Goal: Task Accomplishment & Management: Complete application form

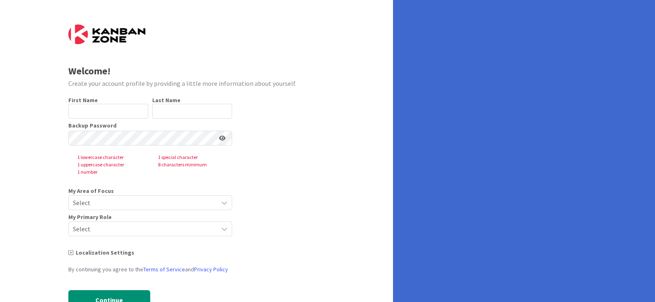
type input "Asaad"
type input "Ahsan"
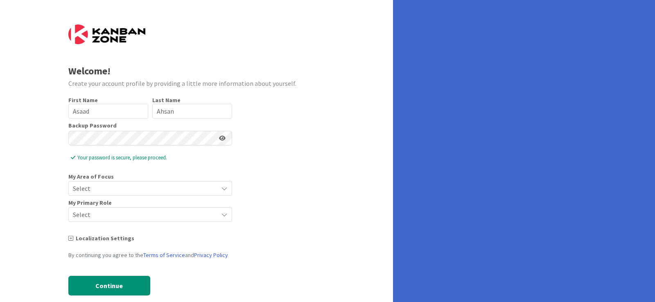
click at [222, 141] on icon at bounding box center [222, 138] width 7 height 6
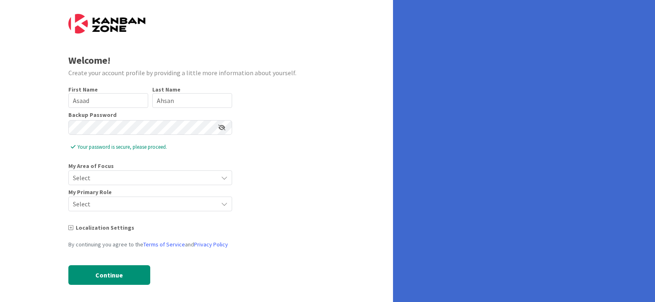
scroll to position [14, 0]
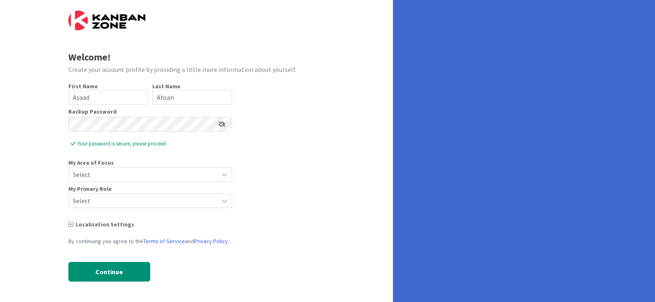
click at [194, 178] on span "Select" at bounding box center [143, 174] width 141 height 11
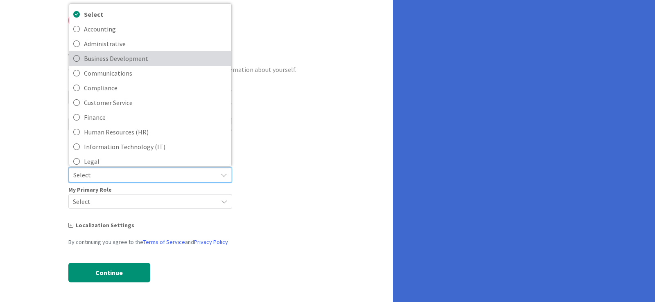
click at [129, 57] on span "Business Development" at bounding box center [155, 58] width 143 height 12
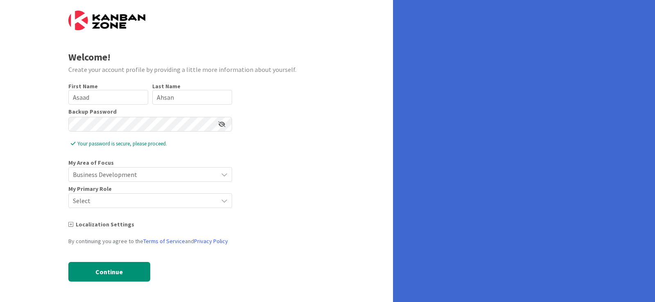
click at [95, 207] on div "Select" at bounding box center [150, 201] width 164 height 15
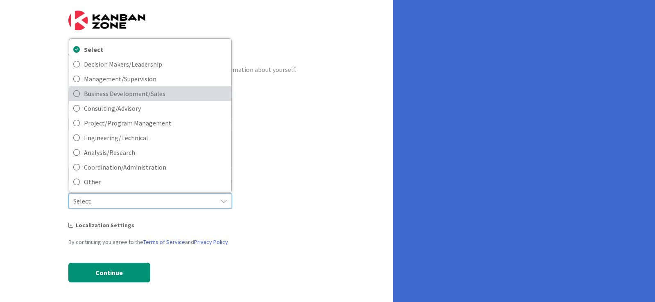
click at [144, 94] on span "Business Development/Sales" at bounding box center [155, 94] width 143 height 12
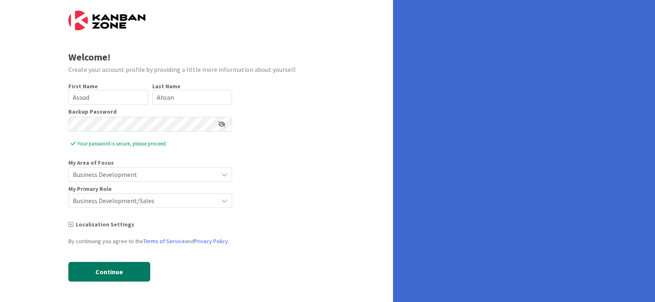
click at [115, 275] on button "Continue" at bounding box center [109, 272] width 82 height 20
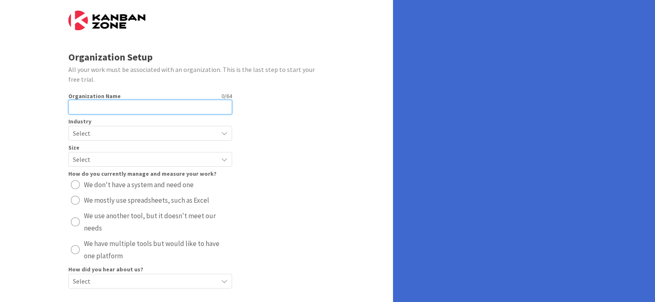
click at [139, 101] on input "text" at bounding box center [150, 107] width 164 height 15
click at [135, 137] on span "Select" at bounding box center [143, 133] width 141 height 11
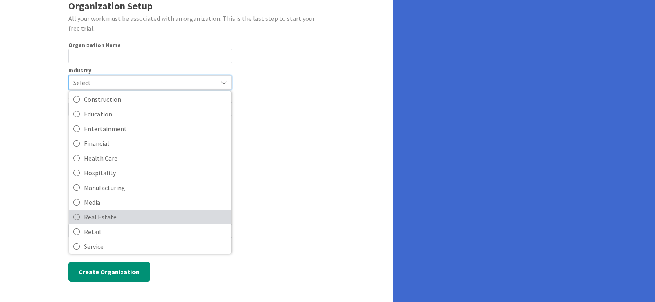
scroll to position [0, 0]
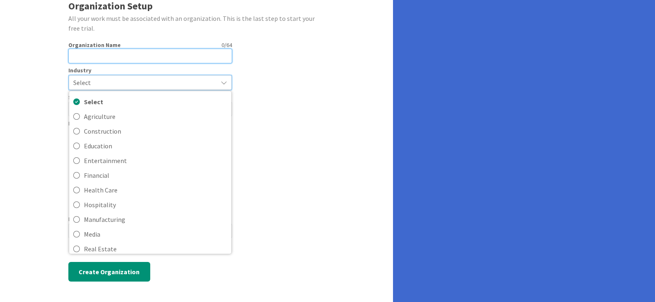
click at [139, 52] on input "text" at bounding box center [150, 56] width 164 height 15
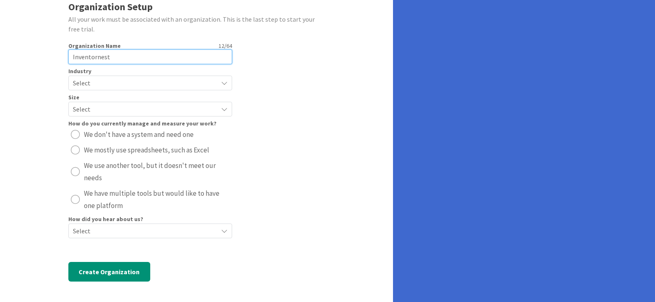
type input "Inventornest"
click at [136, 86] on span "Select" at bounding box center [143, 82] width 141 height 11
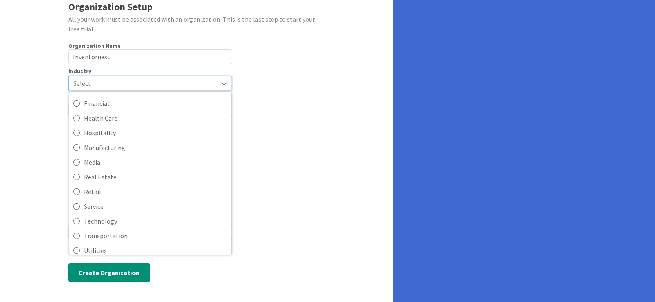
scroll to position [79, 0]
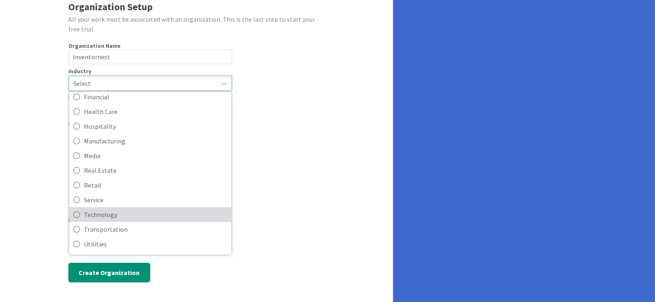
click at [89, 216] on span "Technology" at bounding box center [155, 215] width 143 height 12
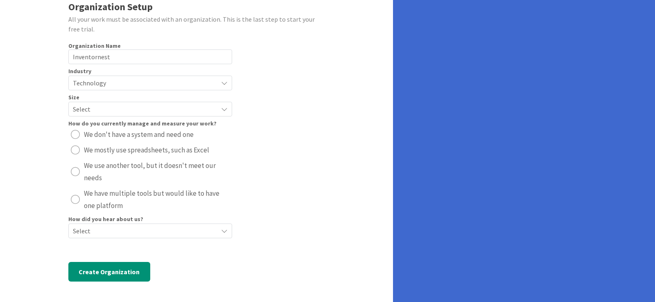
click at [73, 203] on div "radio" at bounding box center [75, 199] width 9 height 9
click at [169, 220] on div "How did you hear about us?" at bounding box center [150, 219] width 164 height 6
click at [153, 235] on span "Select" at bounding box center [143, 230] width 141 height 11
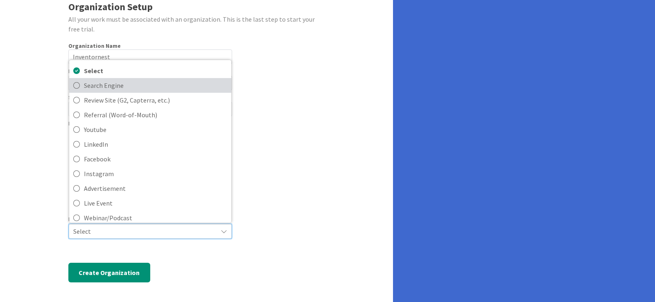
click at [169, 83] on span "Search Engine" at bounding box center [155, 85] width 143 height 12
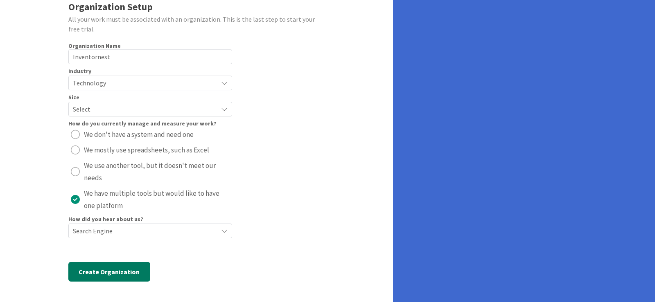
click at [90, 277] on button "Create Organization" at bounding box center [109, 272] width 82 height 20
click at [99, 107] on span "Select" at bounding box center [143, 109] width 141 height 11
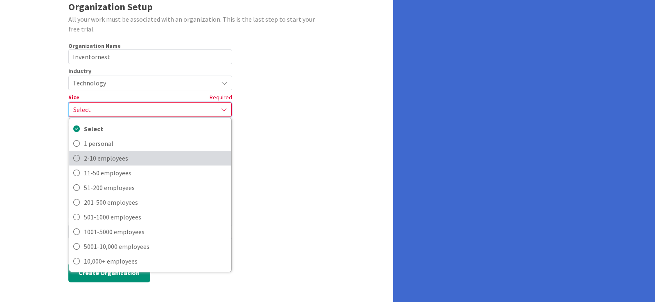
click at [136, 158] on span "2-10 employees" at bounding box center [155, 158] width 143 height 12
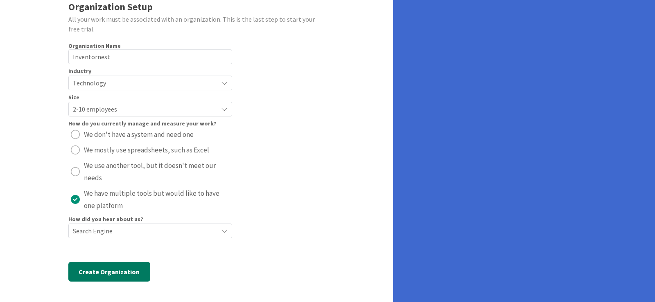
click at [105, 275] on button "Create Organization" at bounding box center [109, 272] width 82 height 20
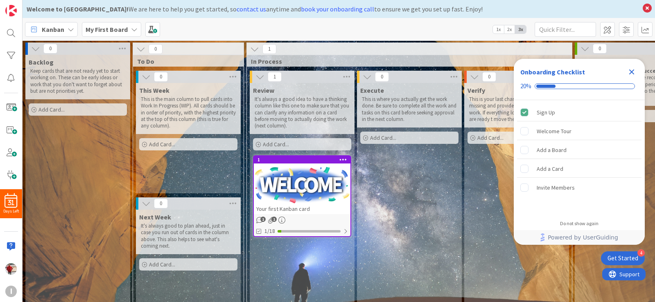
click at [632, 76] on icon "Close Checklist" at bounding box center [631, 72] width 10 height 10
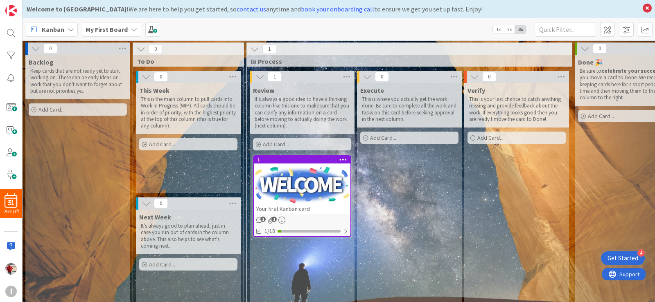
click at [252, 52] on icon at bounding box center [254, 49] width 9 height 9
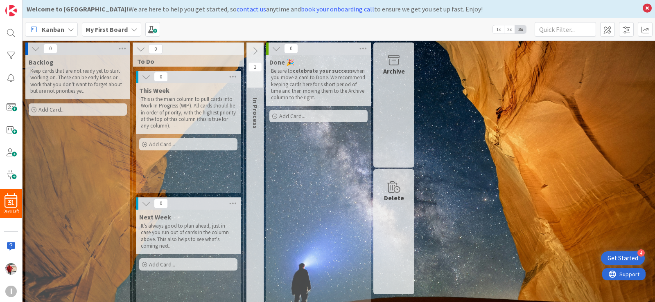
click at [252, 52] on icon at bounding box center [254, 51] width 9 height 9
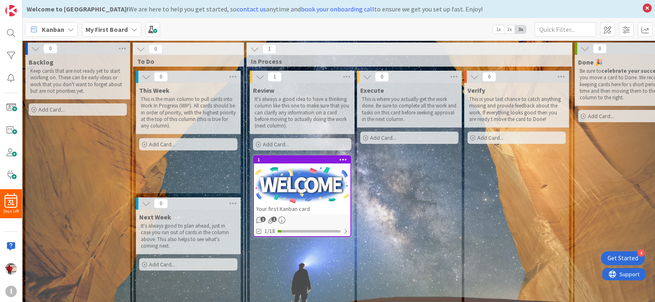
click at [252, 52] on icon at bounding box center [254, 49] width 9 height 9
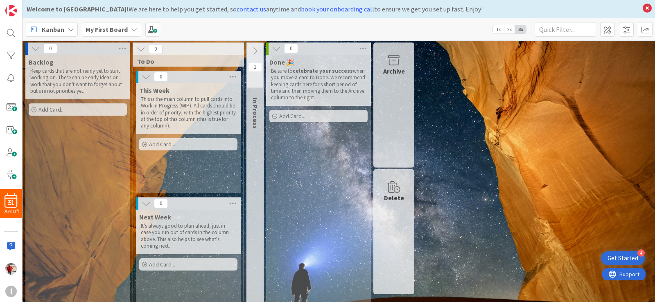
click at [143, 50] on icon at bounding box center [140, 49] width 9 height 9
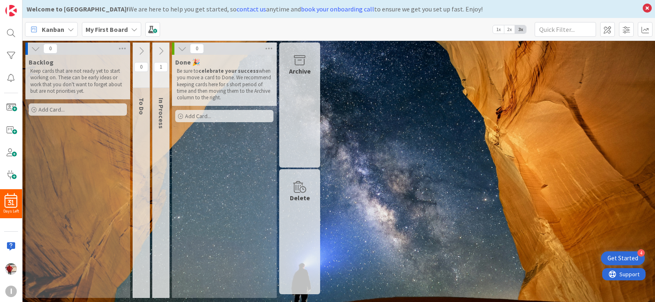
click at [143, 50] on icon at bounding box center [141, 51] width 9 height 9
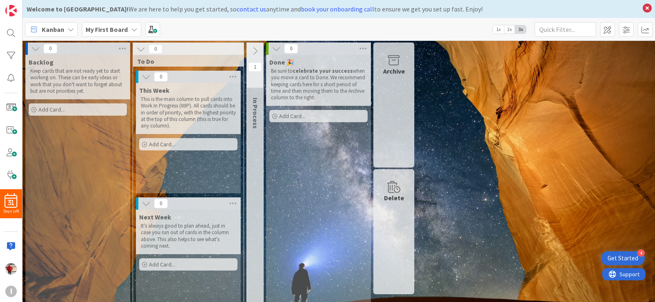
click at [253, 50] on icon at bounding box center [254, 51] width 9 height 9
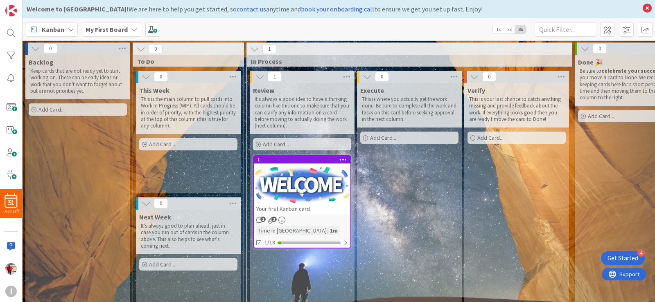
click at [253, 50] on icon at bounding box center [254, 49] width 9 height 9
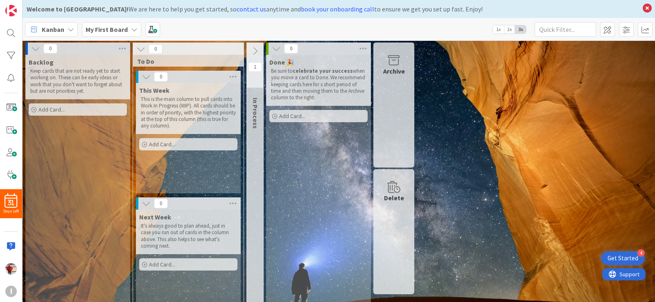
click at [70, 26] on icon at bounding box center [71, 29] width 7 height 7
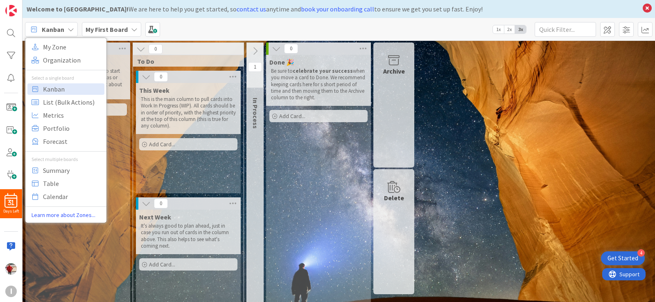
click at [70, 26] on icon at bounding box center [71, 29] width 7 height 7
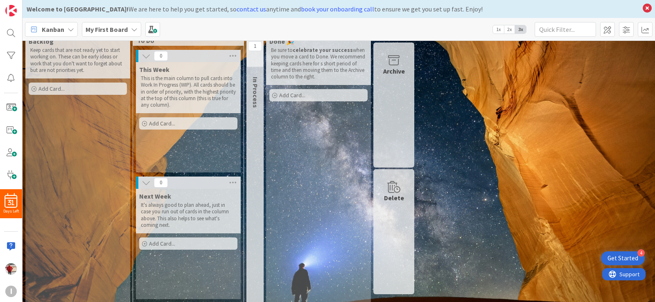
scroll to position [27, 0]
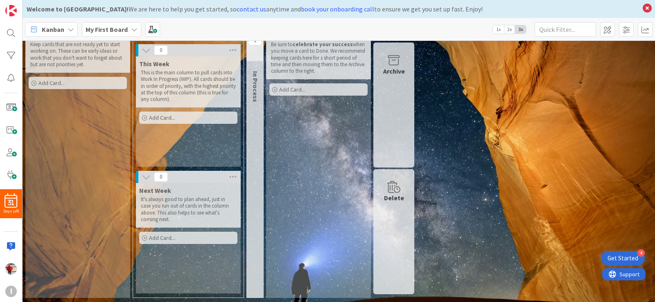
click at [621, 255] on div "Get Started" at bounding box center [622, 258] width 31 height 8
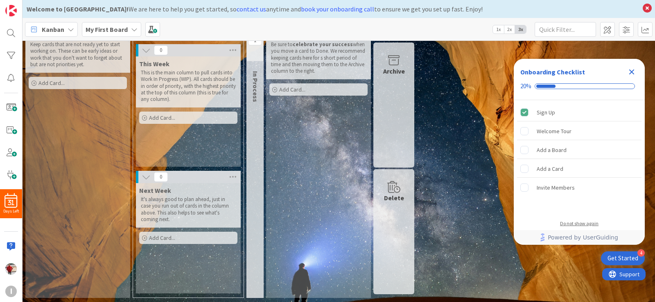
scroll to position [0, 0]
click at [545, 125] on div "Welcome Tour" at bounding box center [579, 131] width 124 height 18
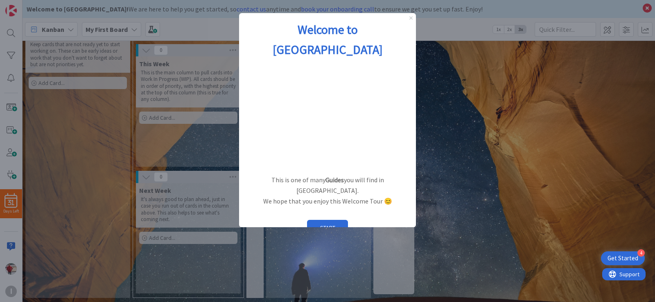
click at [411, 18] on icon "Close Preview" at bounding box center [410, 17] width 3 height 3
